Goal: Navigation & Orientation: Find specific page/section

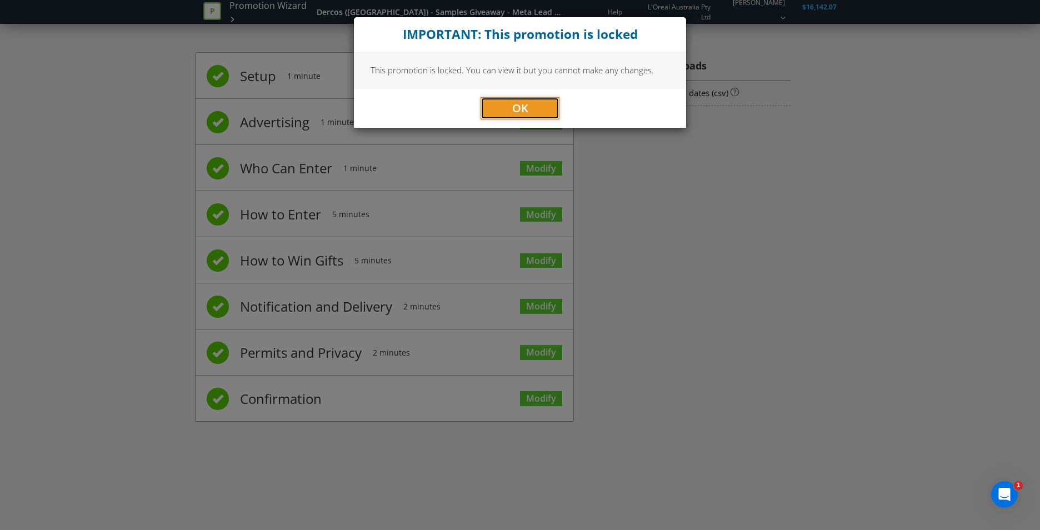
click at [550, 102] on button "OK" at bounding box center [519, 108] width 79 height 22
click at [514, 102] on span "OK" at bounding box center [520, 108] width 16 height 15
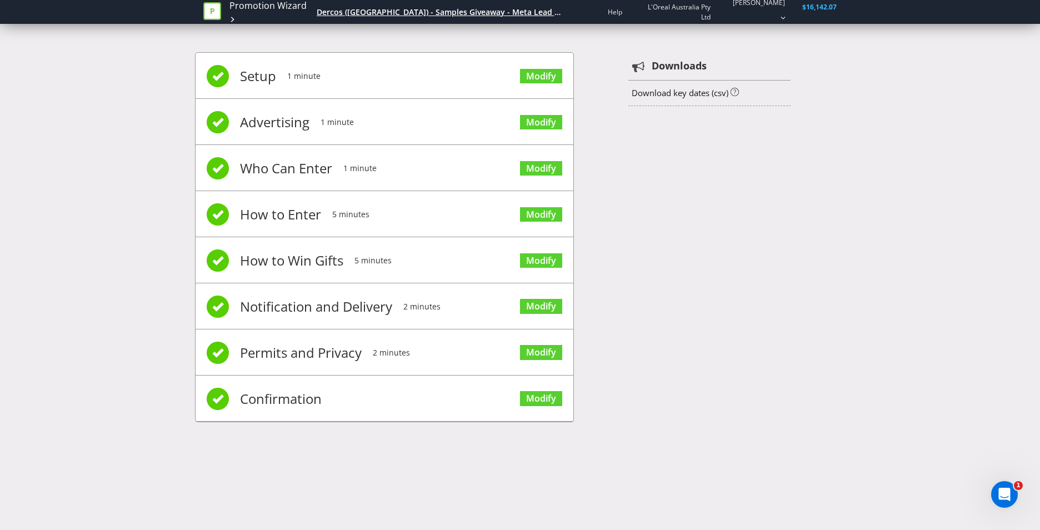
click at [401, 12] on div "Dercos ([GEOGRAPHIC_DATA]) - Samples Giveaway - Meta Lead Gen" at bounding box center [441, 12] width 249 height 11
click at [993, 487] on div "Open Intercom Messenger" at bounding box center [1002, 492] width 37 height 37
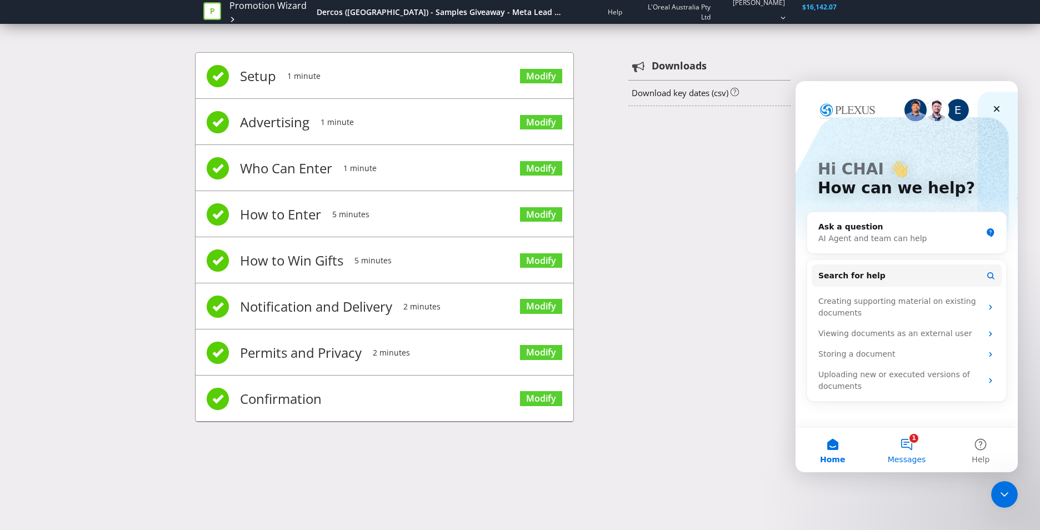
click at [910, 441] on button "1 Messages" at bounding box center [906, 450] width 74 height 44
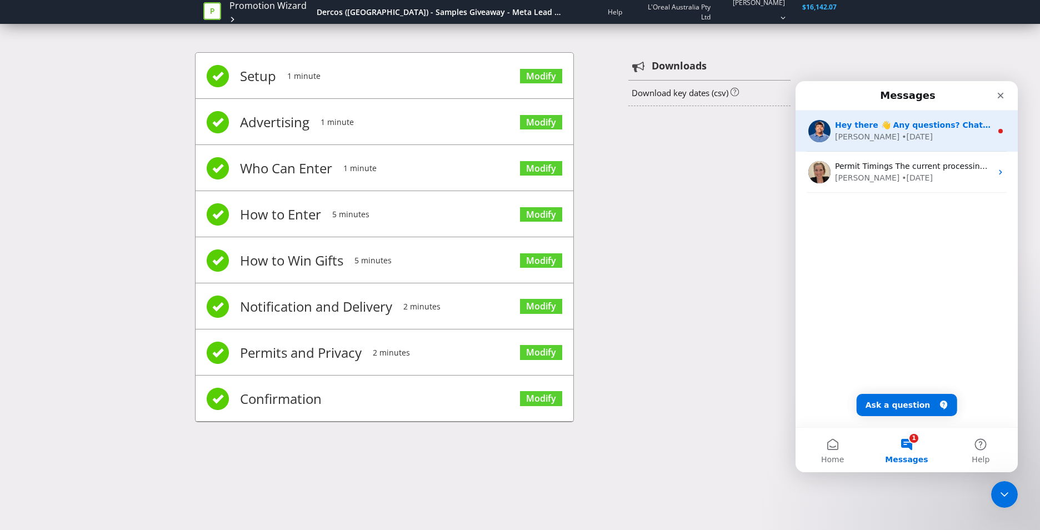
click at [919, 131] on div "[PERSON_NAME] • [DATE]" at bounding box center [913, 137] width 157 height 12
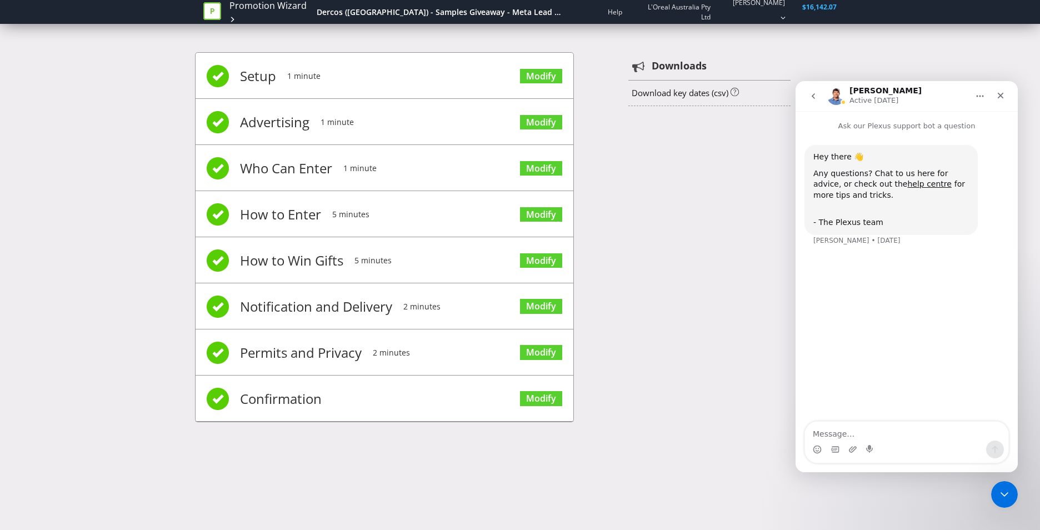
click at [819, 92] on button "go back" at bounding box center [813, 96] width 21 height 21
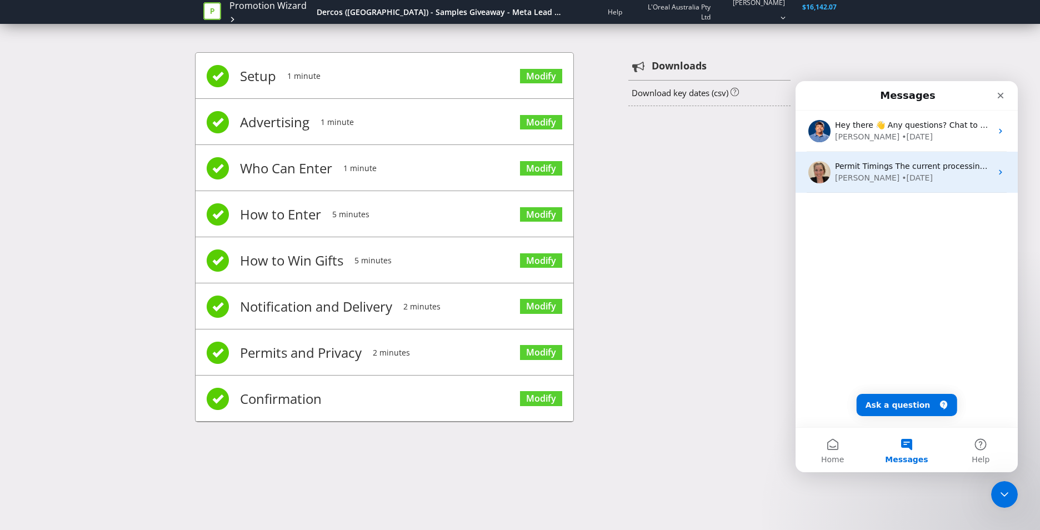
click at [910, 177] on div "[PERSON_NAME] • [DATE]" at bounding box center [913, 178] width 157 height 12
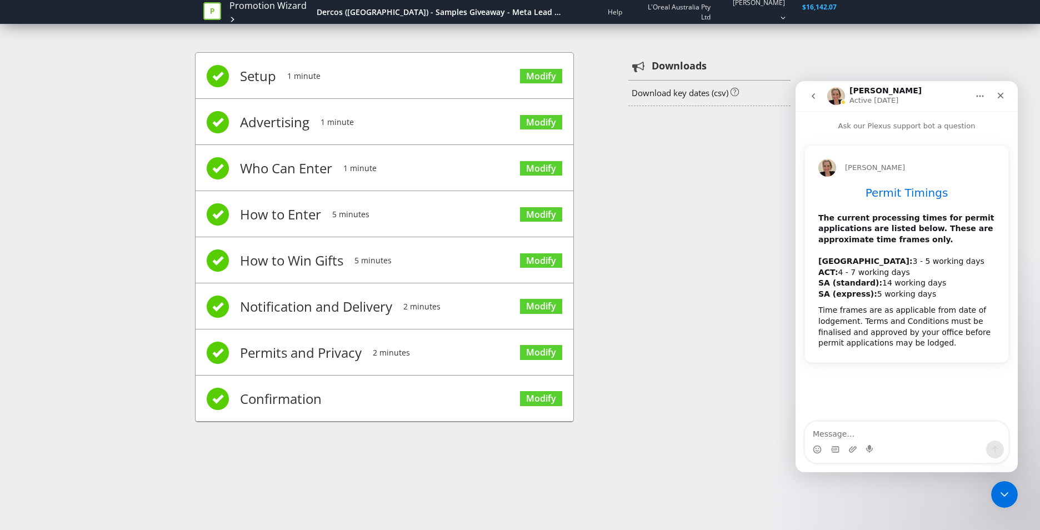
click at [815, 96] on icon "go back" at bounding box center [813, 96] width 9 height 9
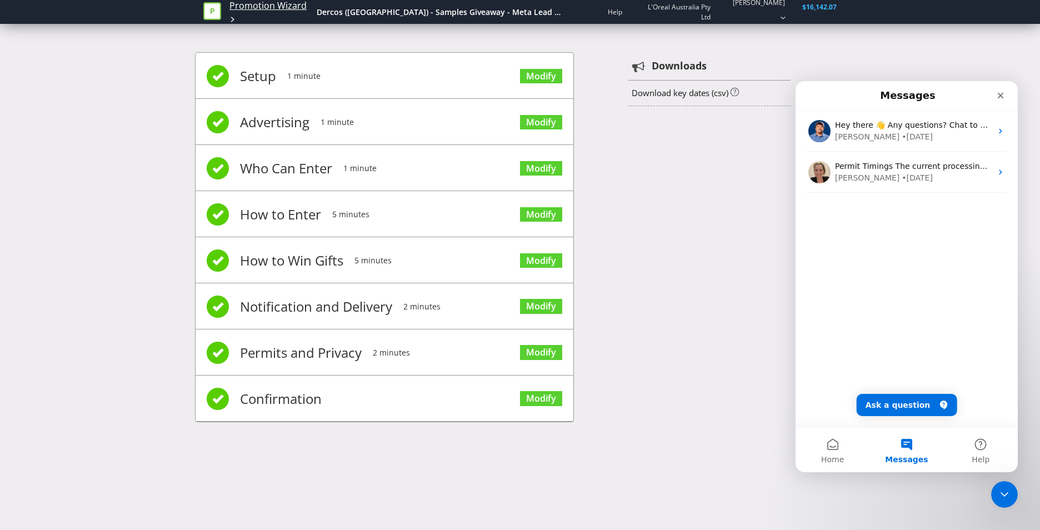
click at [289, 9] on link "Promotion Wizard" at bounding box center [267, 5] width 77 height 13
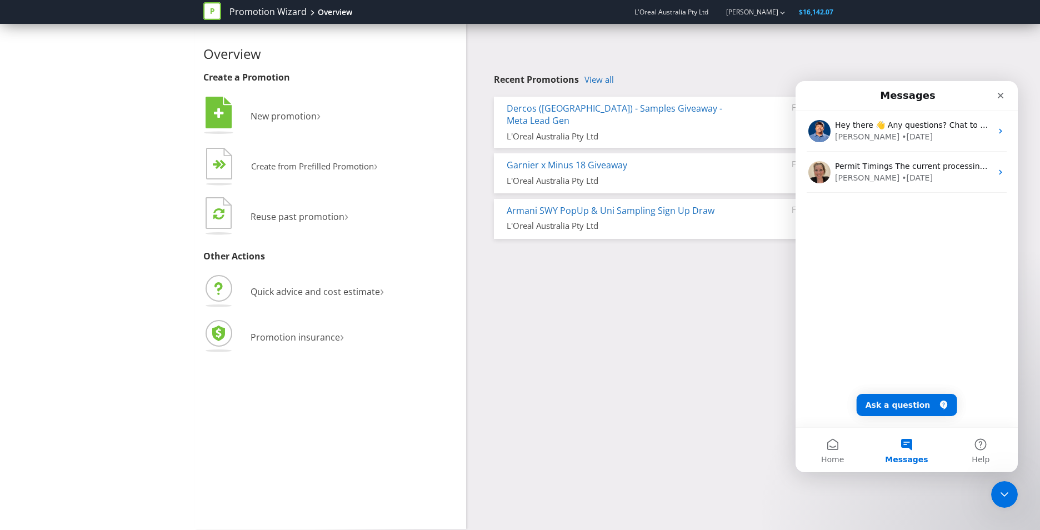
click at [602, 382] on div "Overview Create a Promotion  New promotion ›   Create from Prefilled Promoti…" at bounding box center [520, 276] width 650 height 505
click at [1004, 490] on icon "Close Intercom Messenger" at bounding box center [1002, 492] width 13 height 13
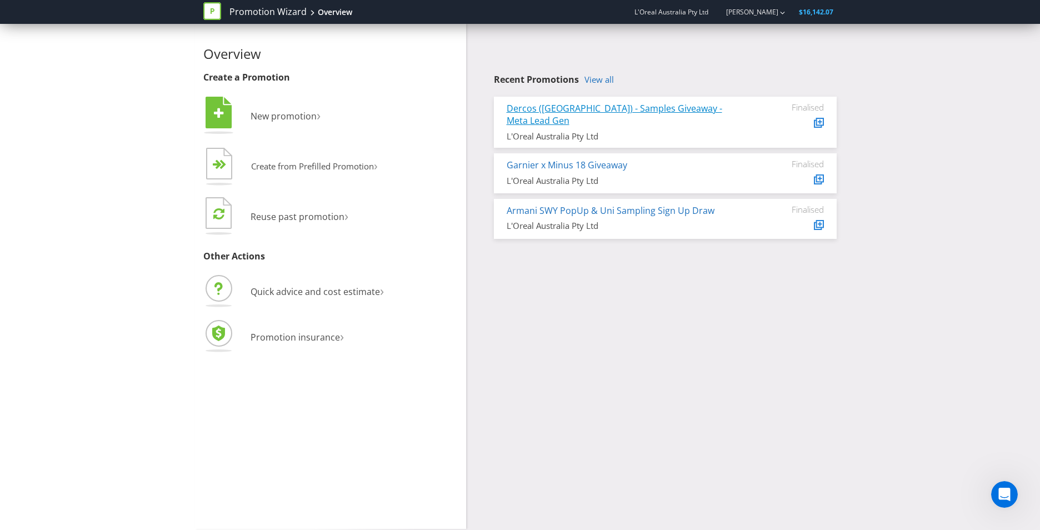
click at [645, 109] on link "Dercos ([GEOGRAPHIC_DATA]) - Samples Giveaway - Meta Lead Gen" at bounding box center [615, 114] width 216 height 25
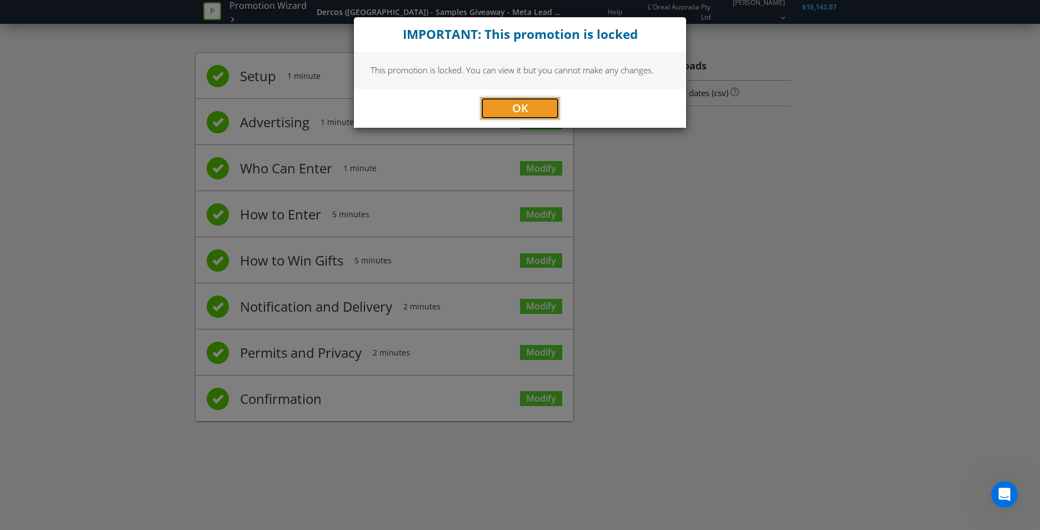
click at [556, 106] on button "OK" at bounding box center [519, 108] width 79 height 22
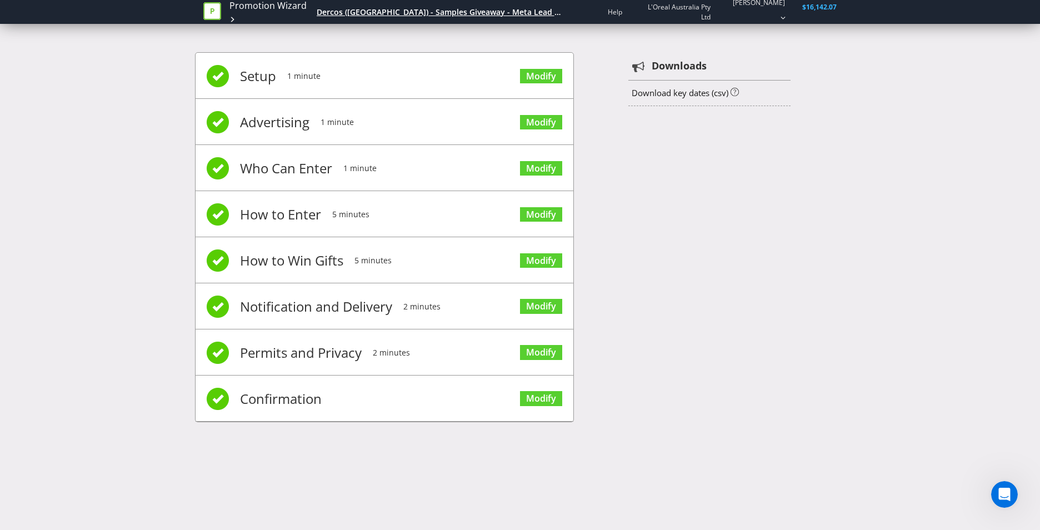
click at [388, 13] on div "Dercos ([GEOGRAPHIC_DATA]) - Samples Giveaway - Meta Lead Gen" at bounding box center [441, 12] width 249 height 11
click at [365, 14] on div "Dercos ([GEOGRAPHIC_DATA]) - Samples Giveaway - Meta Lead Gen" at bounding box center [441, 12] width 249 height 11
click at [269, 12] on link "Promotion Wizard" at bounding box center [267, 5] width 77 height 13
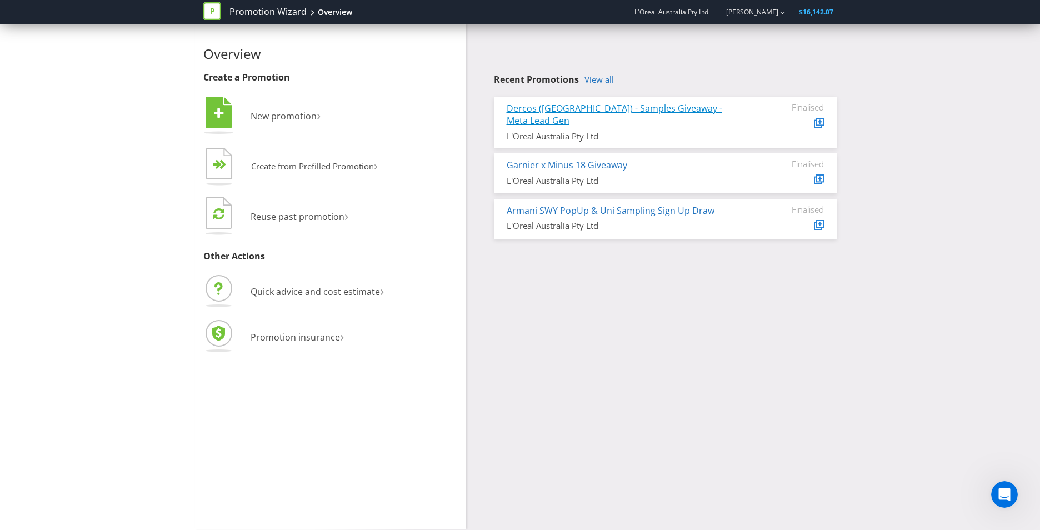
click at [580, 111] on link "Dercos ([GEOGRAPHIC_DATA]) - Samples Giveaway - Meta Lead Gen" at bounding box center [615, 114] width 216 height 25
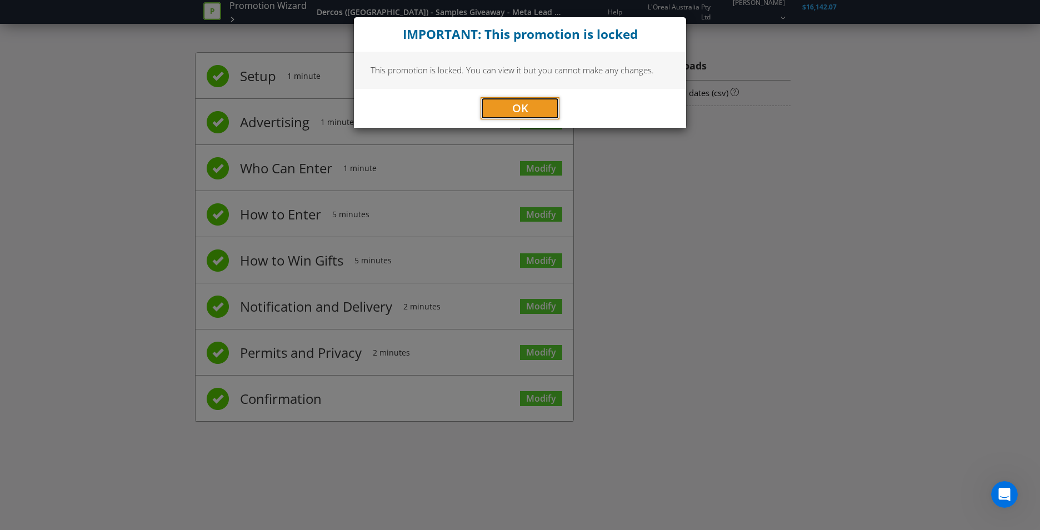
click at [539, 103] on button "OK" at bounding box center [519, 108] width 79 height 22
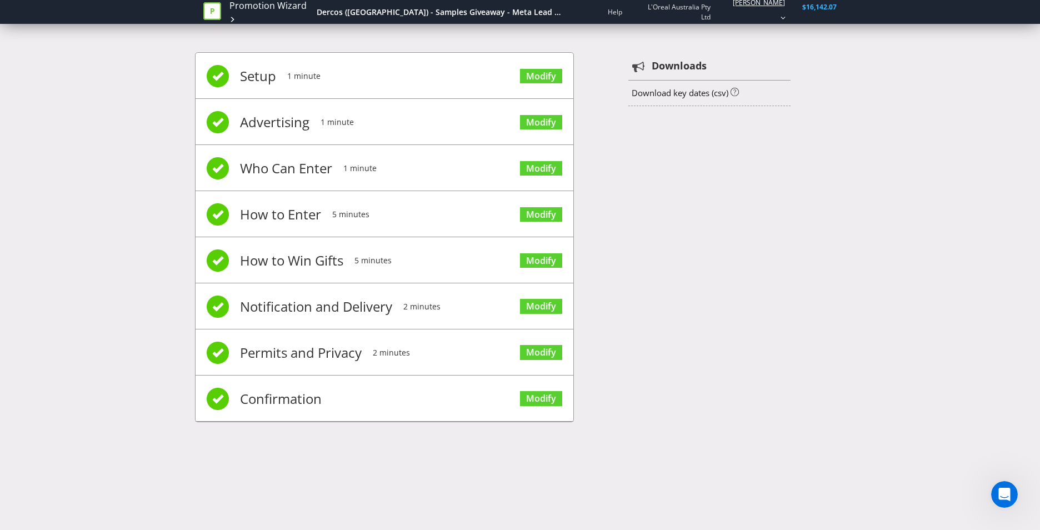
click at [753, 7] on link "[PERSON_NAME]" at bounding box center [753, 2] width 63 height 9
click at [254, 12] on link "Promotion Wizard" at bounding box center [267, 5] width 77 height 13
